Goal: Information Seeking & Learning: Learn about a topic

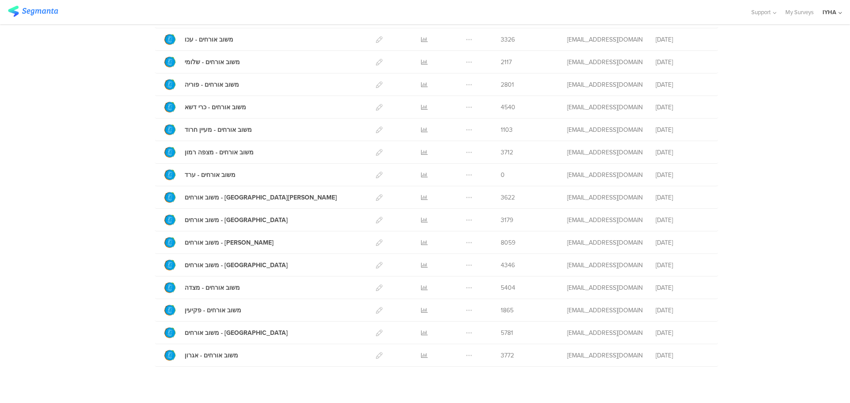
scroll to position [221, 0]
click at [422, 263] on icon at bounding box center [424, 264] width 7 height 7
click at [421, 151] on icon at bounding box center [424, 151] width 7 height 7
click at [421, 263] on icon at bounding box center [424, 264] width 7 height 7
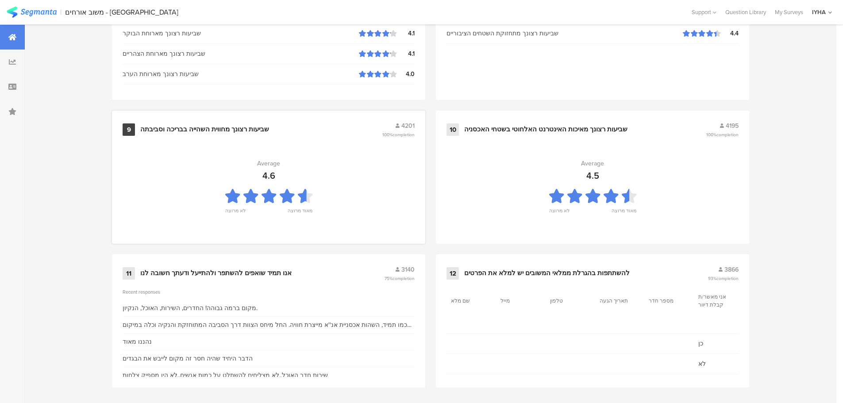
scroll to position [895, 0]
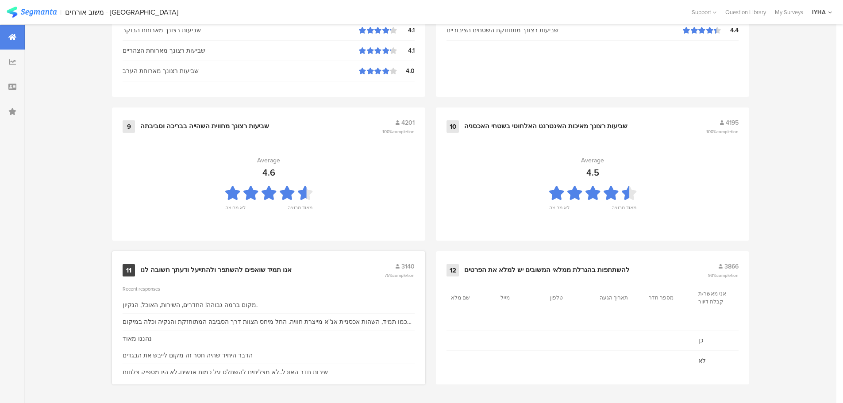
click at [239, 272] on div "אנו תמיד שואפים להשתפר ולהתייעל ודעתך חשובה לנו" at bounding box center [215, 270] width 151 height 9
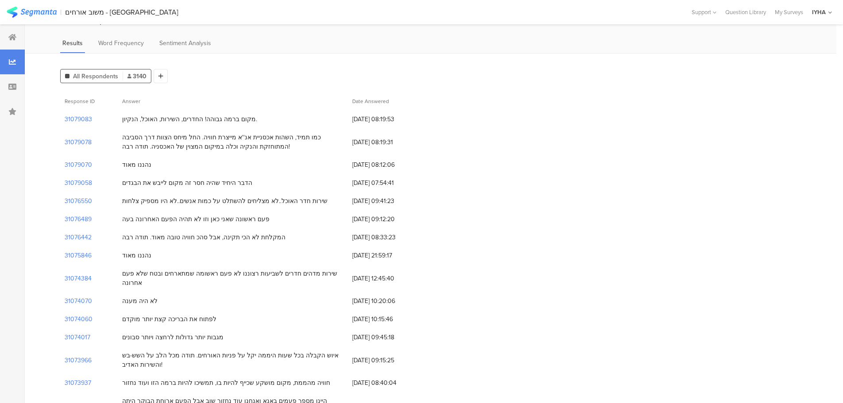
scroll to position [44, 0]
drag, startPoint x: 221, startPoint y: 202, endPoint x: 124, endPoint y: 201, distance: 96.9
click at [124, 201] on div "שירות חדר האוכל..לא מצליחים להשתלט על כמות אנשים..לא היו מספיק צלחות" at bounding box center [224, 200] width 205 height 9
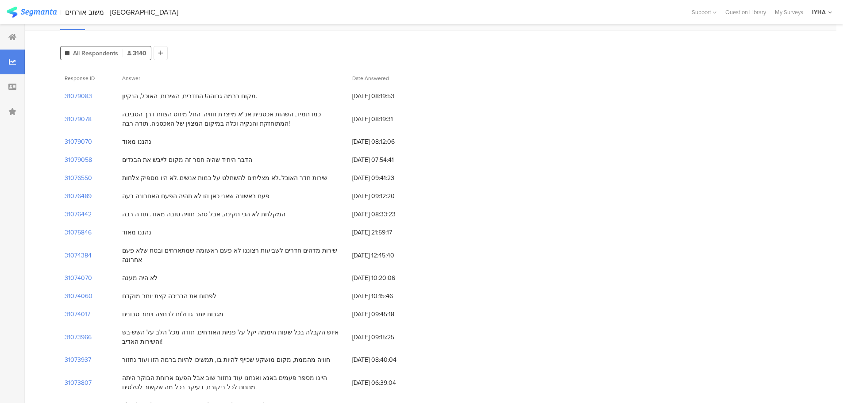
scroll to position [89, 0]
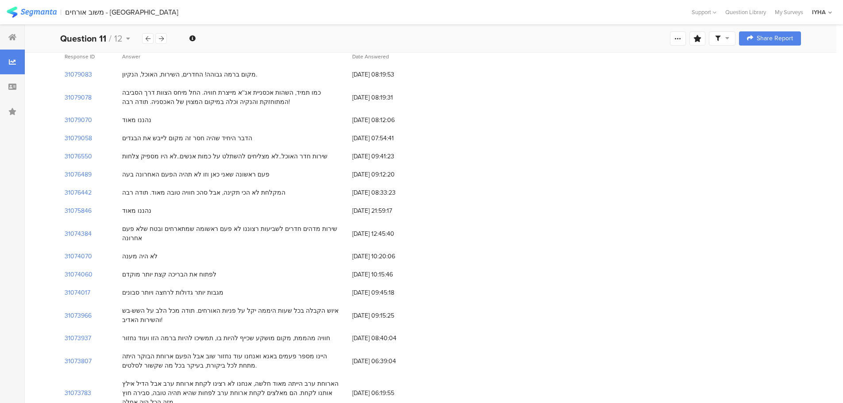
click at [300, 159] on div "שירות חדר האוכל..לא מצליחים להשתלט על כמות אנשים..לא היו מספיק צלחות" at bounding box center [224, 156] width 205 height 9
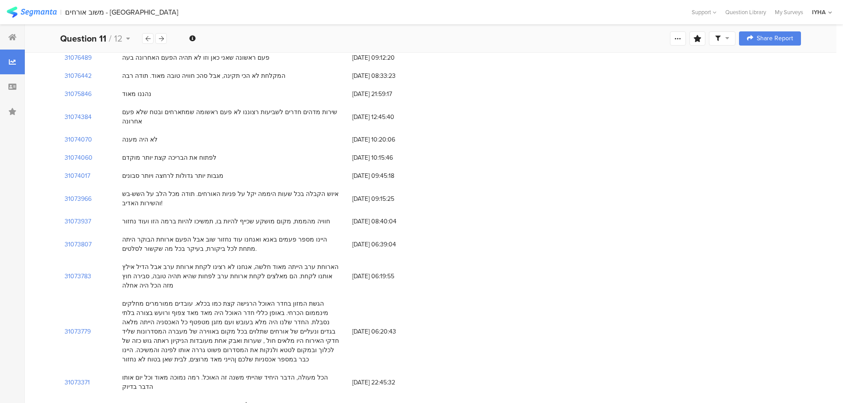
scroll to position [221, 0]
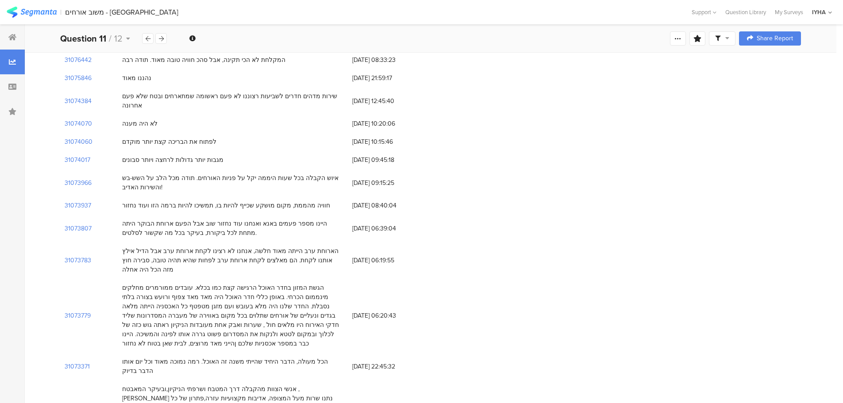
click at [198, 173] on div "איוש הקבלה בכל שעות היממה יקל על פניות האורחים. תודה מכל הלב על השש-בש והשירות …" at bounding box center [232, 182] width 221 height 19
click at [337, 173] on div "איוש הקבלה בכל שעות היממה יקל על פניות האורחים. תודה מכל הלב על השש-בש והשירות …" at bounding box center [232, 182] width 221 height 19
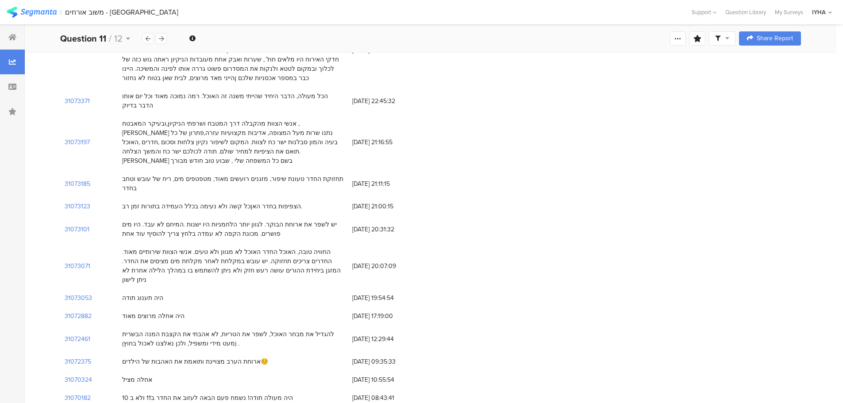
scroll to position [531, 0]
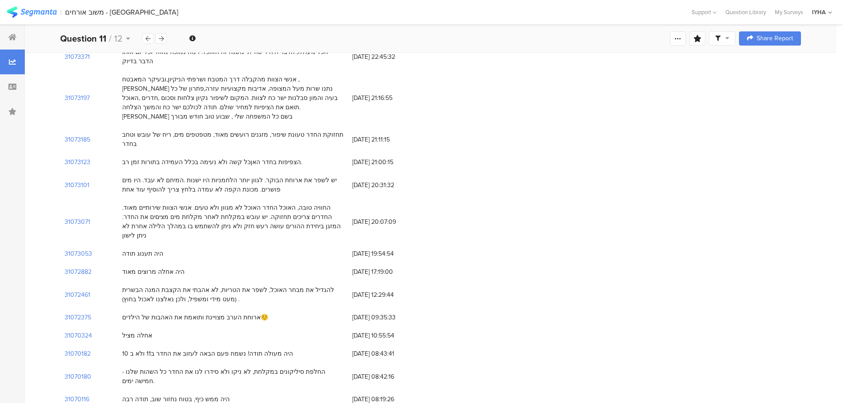
click at [198, 176] on div "יש לשפר את ארוחת הבוקר. לגוון יותר הלחמניות היו ישנות .המיחם לא עבד. היו מים פו…" at bounding box center [232, 185] width 221 height 19
click at [265, 176] on div "יש לשפר את ארוחת הבוקר. לגוון יותר הלחמניות היו ישנות .המיחם לא עבד. היו מים פו…" at bounding box center [232, 185] width 221 height 19
drag, startPoint x: 272, startPoint y: 145, endPoint x: 116, endPoint y: 156, distance: 156.6
click at [116, 171] on div "31073101 יש לשפר את ארוחת הבוקר. לגוון יותר הלחמניות היו ישנות .המיחם לא עבד. ה…" at bounding box center [430, 184] width 741 height 27
click at [126, 176] on div "יש לשפר את ארוחת הבוקר. לגוון יותר הלחמניות היו ישנות .המיחם לא עבד. היו מים פו…" at bounding box center [232, 185] width 221 height 19
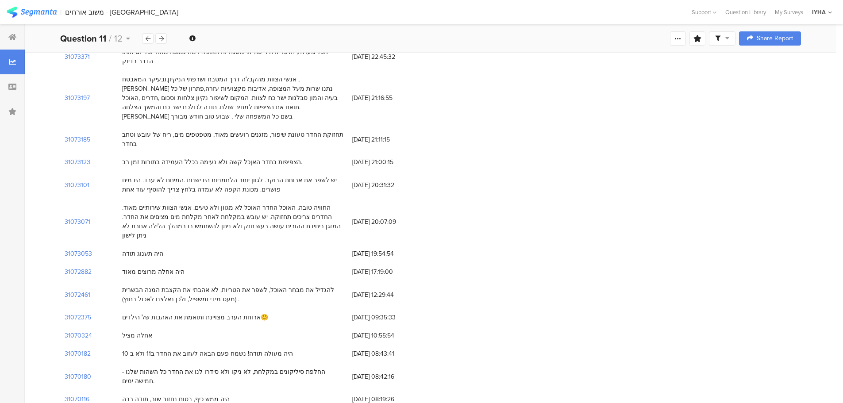
drag, startPoint x: 160, startPoint y: 143, endPoint x: 130, endPoint y: 143, distance: 30.1
click at [108, 171] on div "31073101 יש לשפר את ארוחת הבוקר. לגוון יותר הלחמניות היו ישנות .המיחם לא עבד. ה…" at bounding box center [430, 184] width 741 height 27
click at [167, 176] on div "יש לשפר את ארוחת הבוקר. לגוון יותר הלחמניות היו ישנות .המיחם לא עבד. היו מים פו…" at bounding box center [232, 185] width 221 height 19
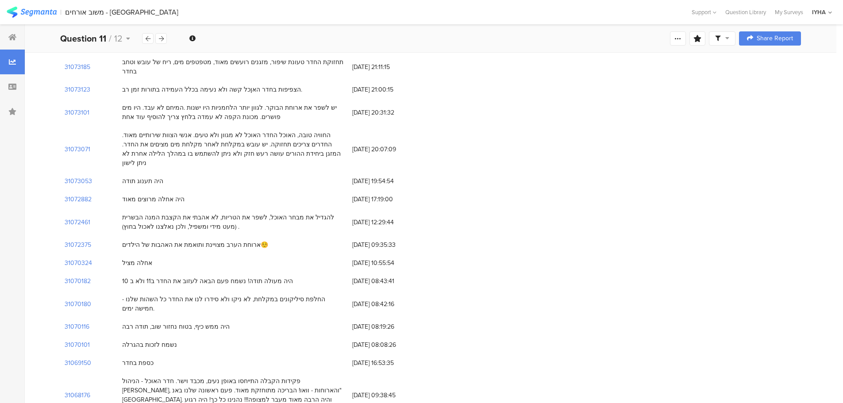
scroll to position [620, 0]
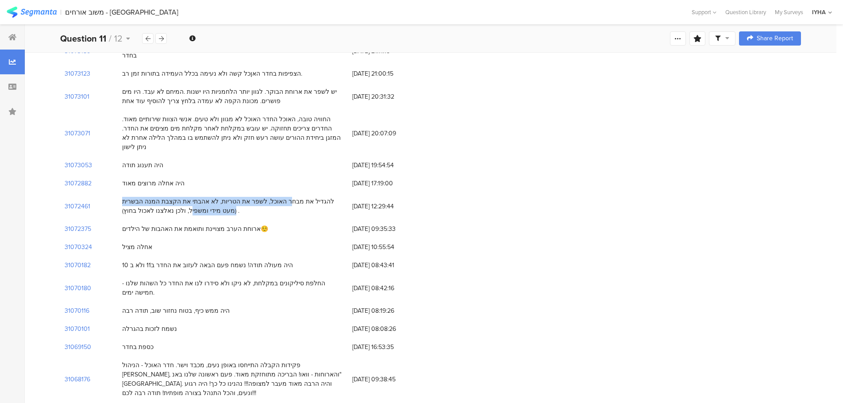
drag, startPoint x: 120, startPoint y: 163, endPoint x: 324, endPoint y: 154, distance: 204.2
click at [319, 192] on div "להגדיל את מבחר האוכל, לשפר את הטריות, לא אהבתי את הקצבת המנה הבשרית (מעט מידי ו…" at bounding box center [233, 205] width 230 height 27
click at [324, 197] on div "להגדיל את מבחר האוכל, לשפר את הטריות, לא אהבתי את הקצבת המנה הבשרית (מעט מידי ו…" at bounding box center [232, 206] width 221 height 19
drag, startPoint x: 340, startPoint y: 155, endPoint x: 121, endPoint y: 166, distance: 219.8
click at [121, 192] on div "להגדיל את מבחר האוכל, לשפר את הטריות, לא אהבתי את הקצבת המנה הבשרית (מעט מידי ו…" at bounding box center [233, 205] width 230 height 27
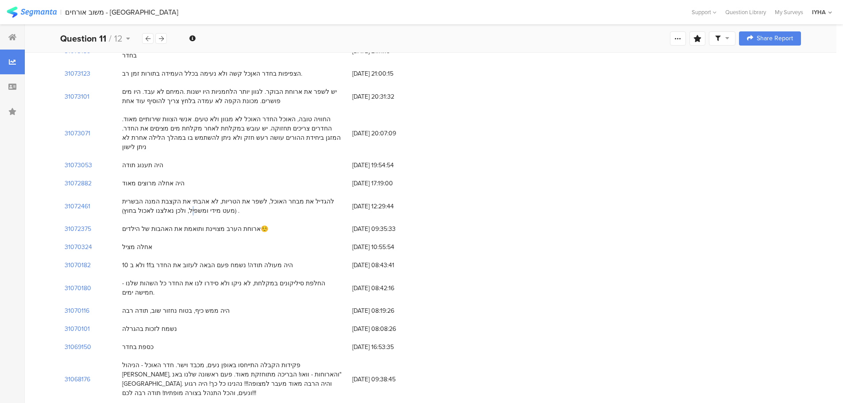
click at [121, 192] on div "להגדיל את מבחר האוכל, לשפר את הטריות, לא אהבתי את הקצבת המנה הבשרית (מעט מידי ו…" at bounding box center [233, 205] width 230 height 27
click at [246, 224] on div "ארוחת הערב מצויינת ותואמת את האהבות של הילדים☺️" at bounding box center [195, 228] width 146 height 9
drag, startPoint x: 133, startPoint y: 184, endPoint x: 249, endPoint y: 183, distance: 115.9
click at [249, 220] on div "ארוחת הערב מצויינת ותואמת את האהבות של הילדים☺️" at bounding box center [233, 229] width 230 height 18
click at [239, 224] on div "ארוחת הערב מצויינת ותואמת את האהבות של הילדים☺️" at bounding box center [195, 228] width 146 height 9
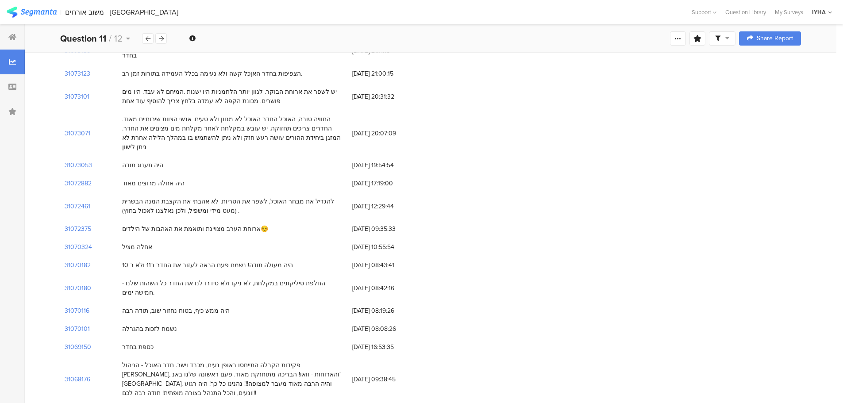
click at [155, 224] on div "ארוחת הערב מצויינת ותואמת את האהבות של הילדים☺️" at bounding box center [195, 228] width 146 height 9
drag, startPoint x: 123, startPoint y: 183, endPoint x: 249, endPoint y: 183, distance: 126.6
click at [249, 224] on div "ארוחת הערב מצויינת ותואמת את האהבות של הילדים☺️" at bounding box center [195, 228] width 146 height 9
click at [129, 242] on div "אחלה מציל" at bounding box center [137, 246] width 30 height 9
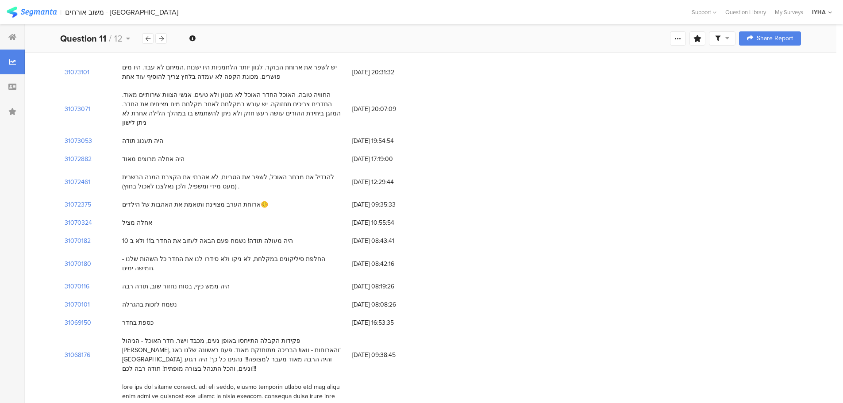
scroll to position [664, 0]
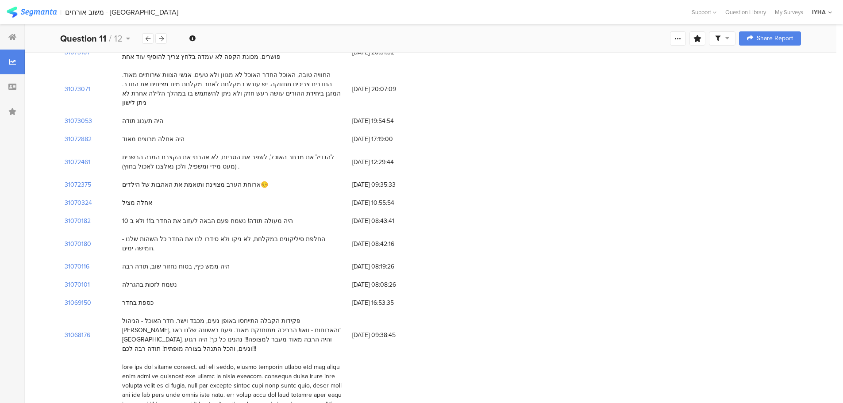
drag, startPoint x: 275, startPoint y: 175, endPoint x: 111, endPoint y: 179, distance: 164.2
click at [111, 212] on div "31070182 היה מעולה תודה! נשמח פעם הבאה לעזוב את החדר ב11 ולא ב 10 22/08/2025 at…" at bounding box center [430, 221] width 741 height 18
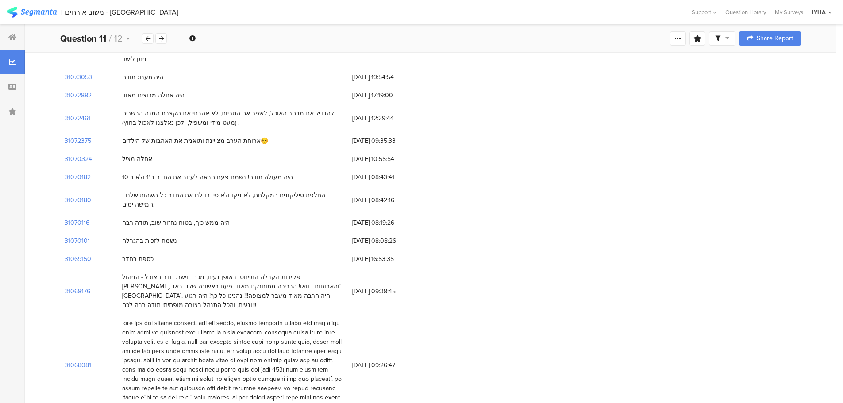
scroll to position [708, 0]
click at [176, 272] on div "פקידות הקבלה התייחסו באופן נעים, מכבד וישר. חדר האוכל - הניהול [PERSON_NAME], ו…" at bounding box center [232, 290] width 221 height 37
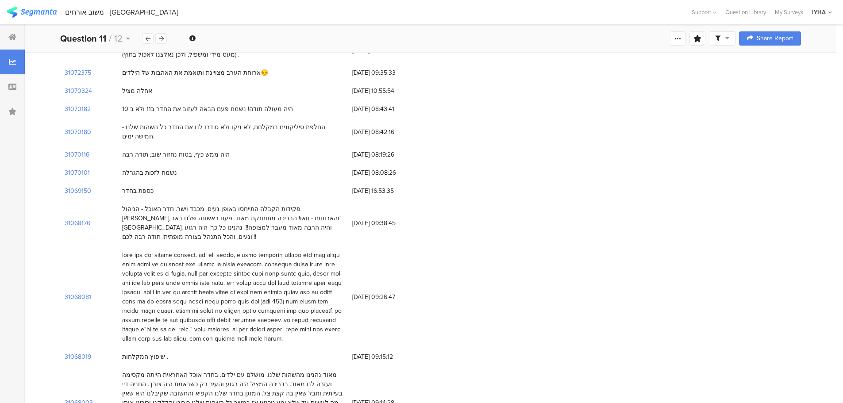
scroll to position [797, 0]
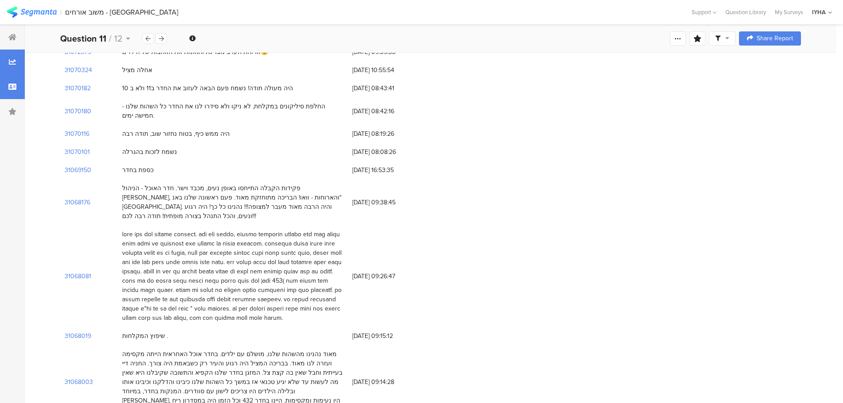
click at [10, 86] on icon at bounding box center [12, 86] width 8 height 7
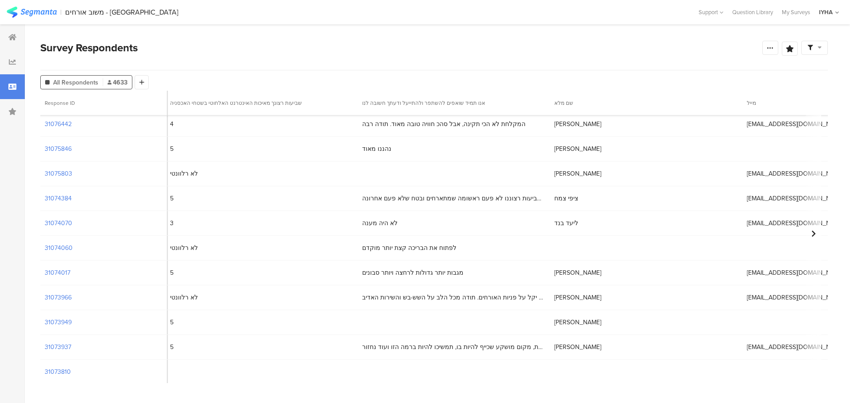
scroll to position [221, 2990]
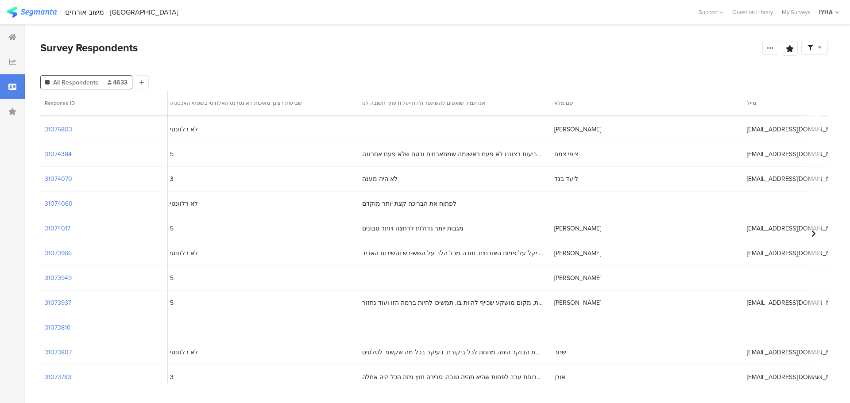
click at [554, 279] on span "שרון ספנוב" at bounding box center [577, 277] width 47 height 9
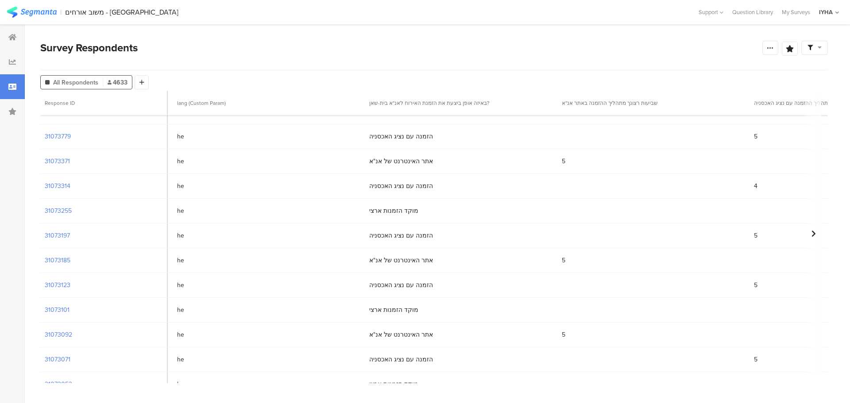
scroll to position [487, 119]
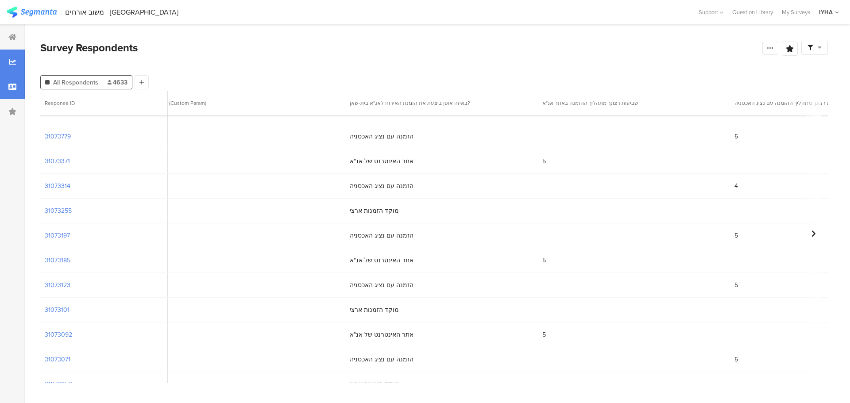
click at [11, 61] on icon at bounding box center [12, 61] width 7 height 7
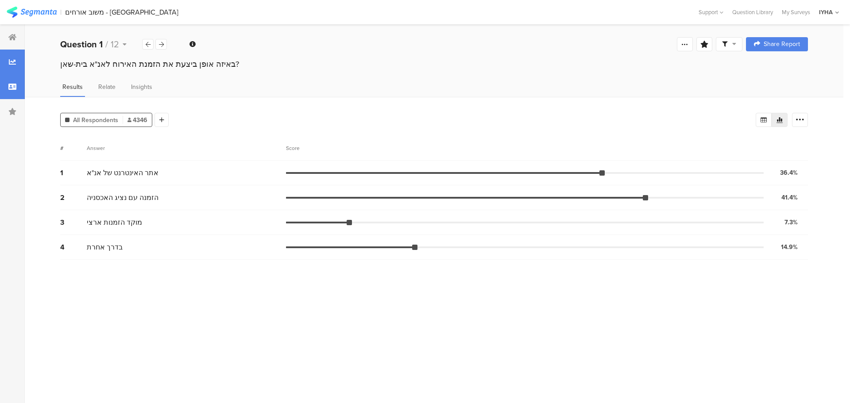
click at [17, 86] on div at bounding box center [12, 86] width 25 height 25
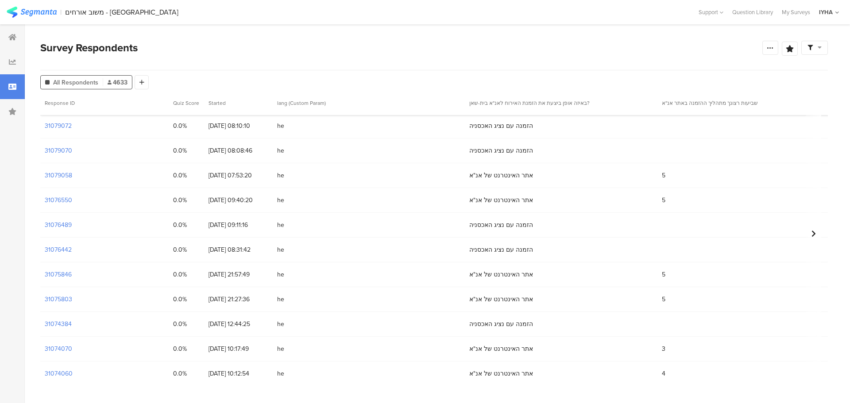
scroll to position [133, 0]
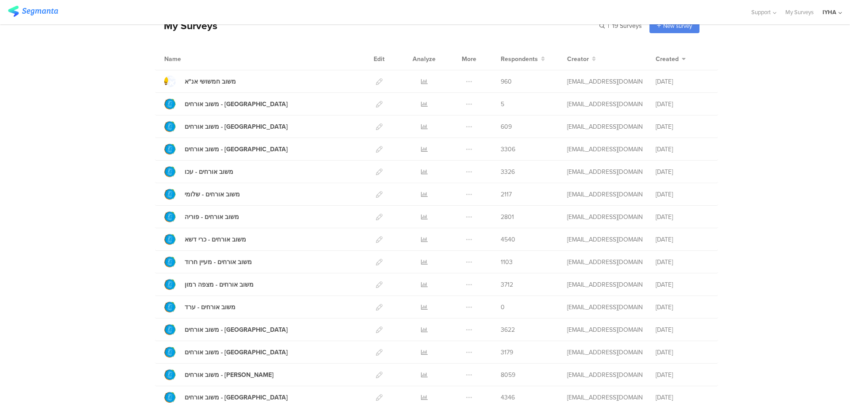
scroll to position [89, 0]
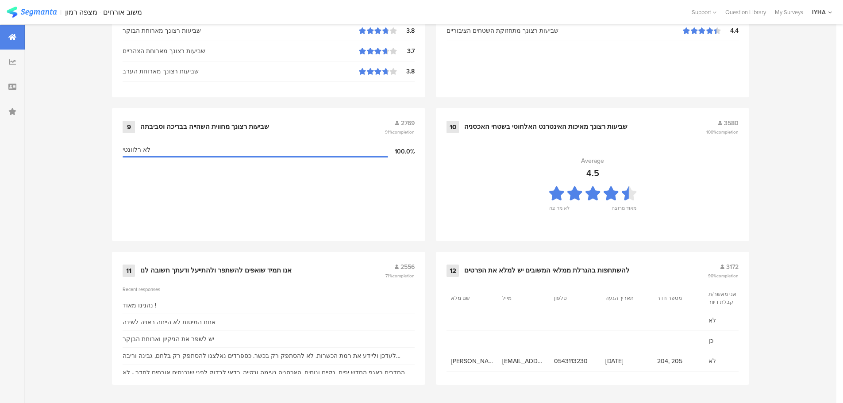
scroll to position [895, 0]
click at [199, 268] on div "אנו תמיד שואפים להשתפר ולהתייעל ודעתך חשובה לנו" at bounding box center [215, 270] width 151 height 9
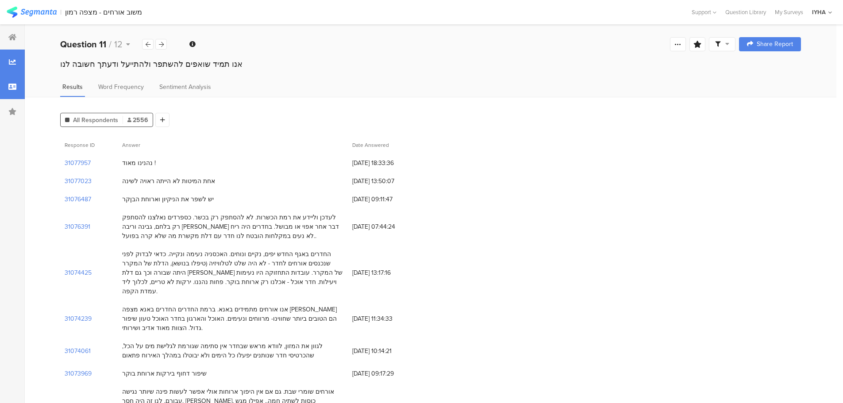
click at [12, 87] on icon at bounding box center [12, 86] width 8 height 7
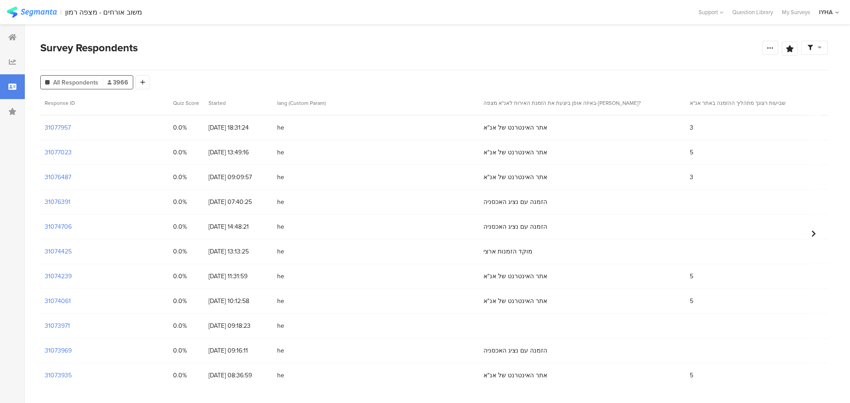
click at [11, 86] on icon at bounding box center [12, 86] width 8 height 7
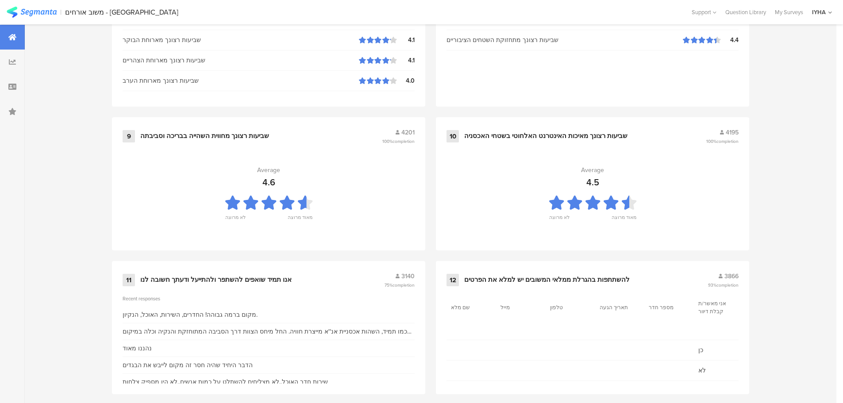
scroll to position [895, 0]
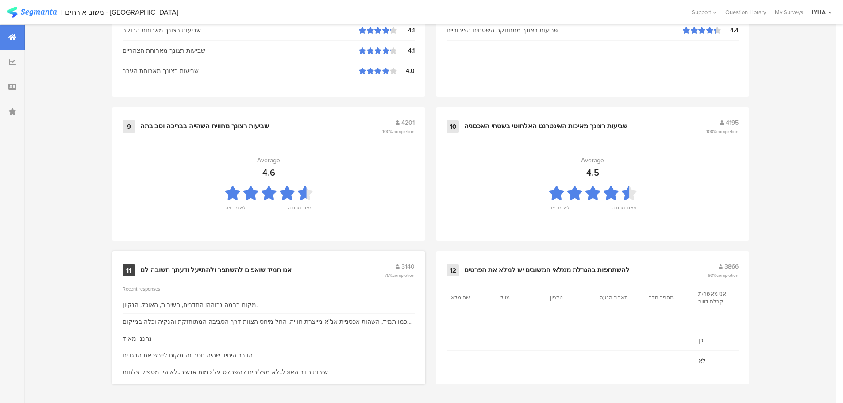
click at [242, 270] on div "אנו תמיד שואפים להשתפר ולהתייעל ודעתך חשובה לנו" at bounding box center [215, 270] width 151 height 9
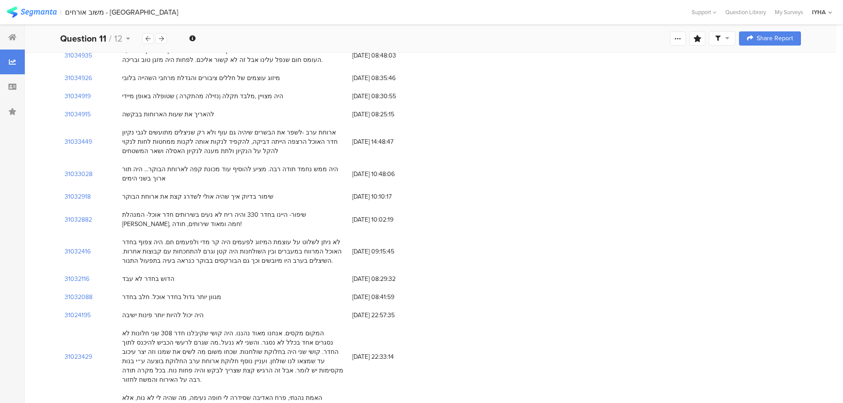
scroll to position [3416, 0]
